Goal: Find specific page/section: Find specific page/section

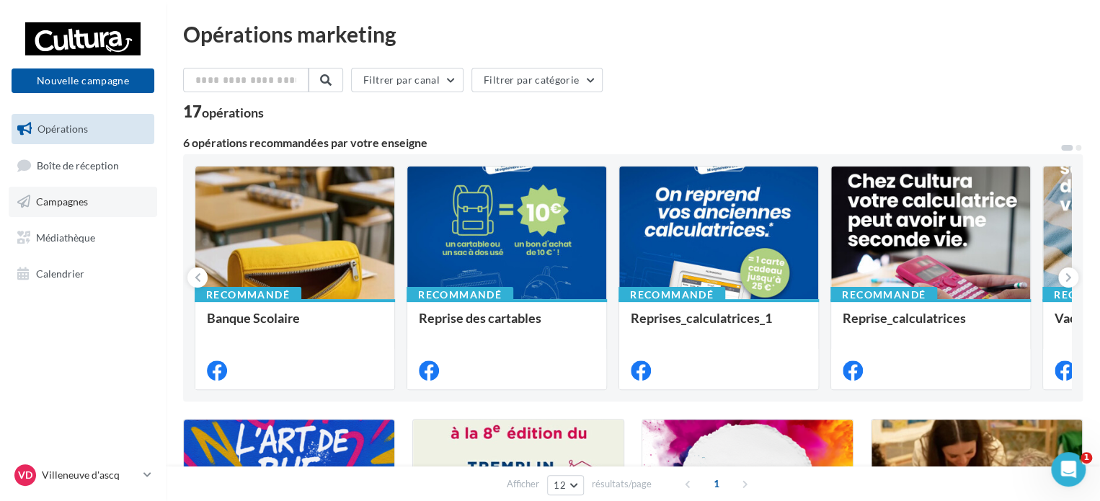
click at [105, 201] on link "Campagnes" at bounding box center [83, 202] width 149 height 30
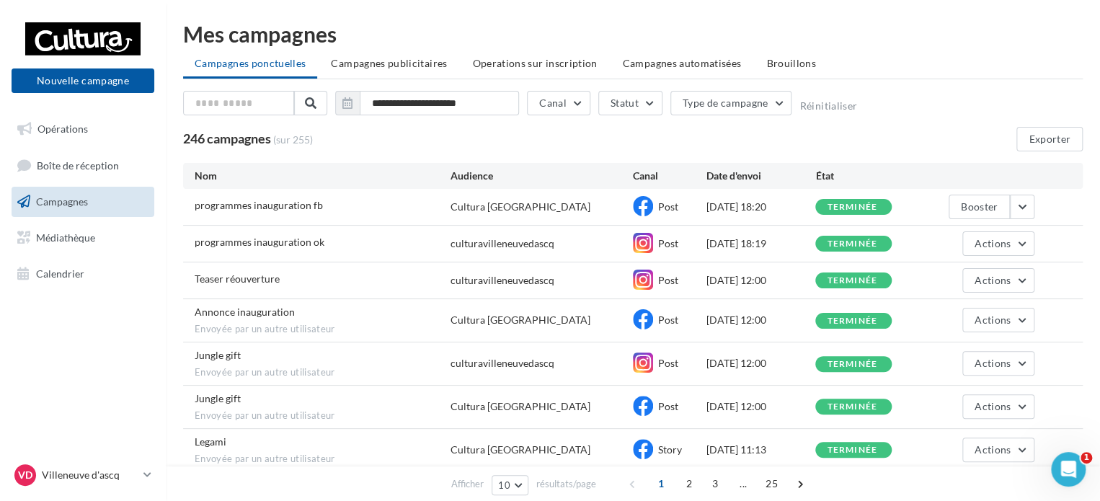
drag, startPoint x: 324, startPoint y: 135, endPoint x: 179, endPoint y: 137, distance: 145.0
click at [179, 137] on div "**********" at bounding box center [633, 332] width 935 height 618
click at [66, 158] on link "Boîte de réception" at bounding box center [83, 165] width 149 height 31
